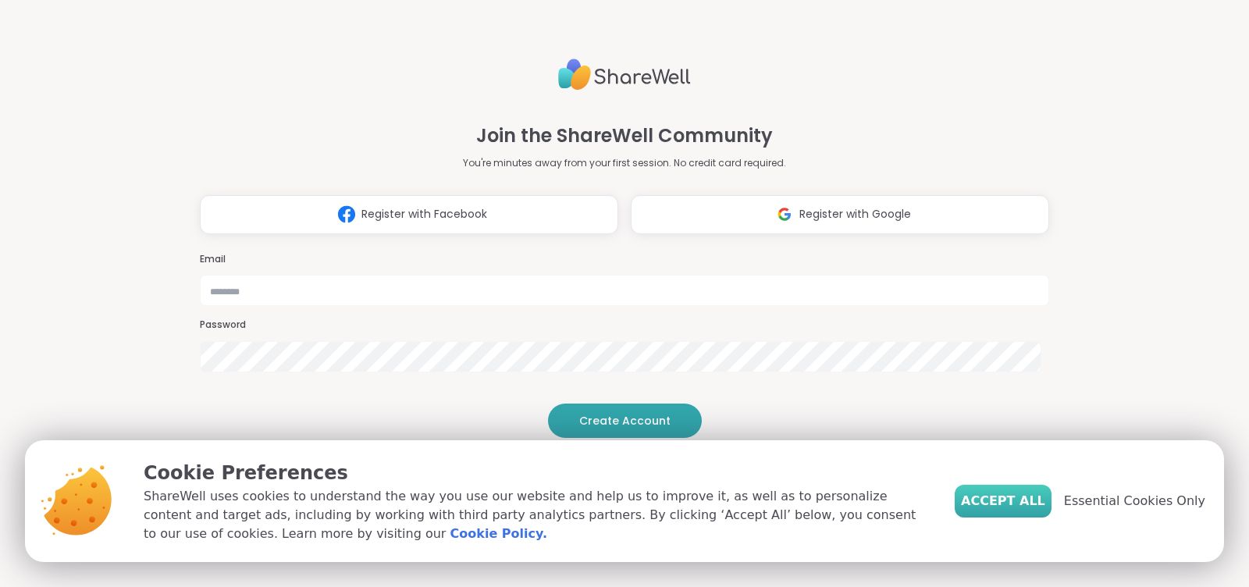
click at [1013, 502] on span "Accept All" at bounding box center [1003, 501] width 84 height 19
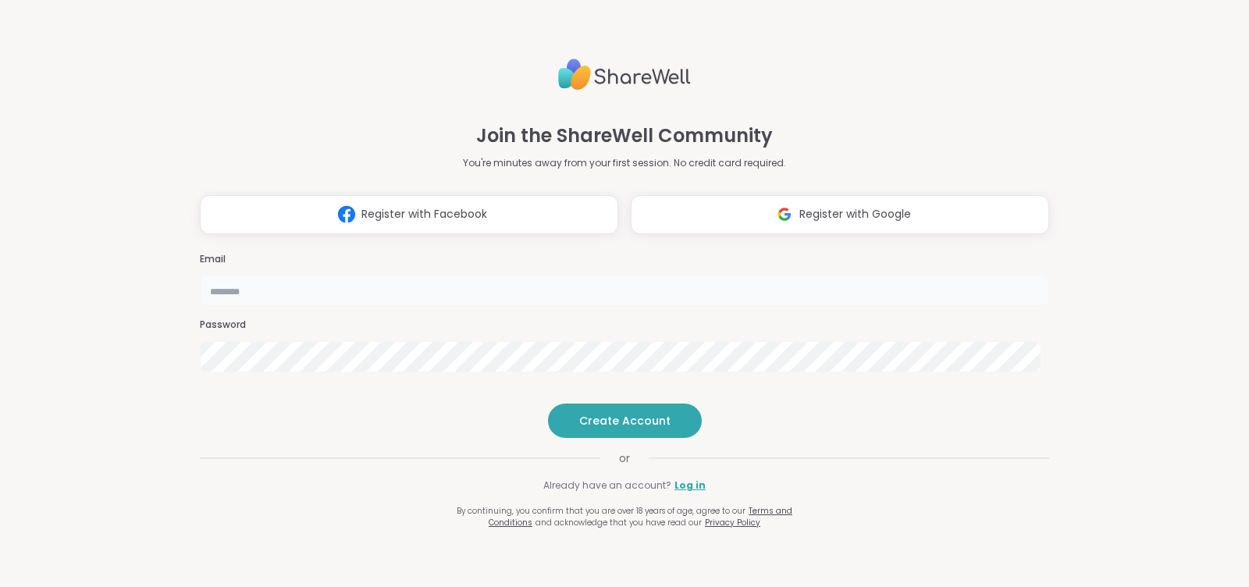
click at [627, 275] on input "email" at bounding box center [624, 290] width 849 height 31
type input "**********"
